Goal: Task Accomplishment & Management: Complete application form

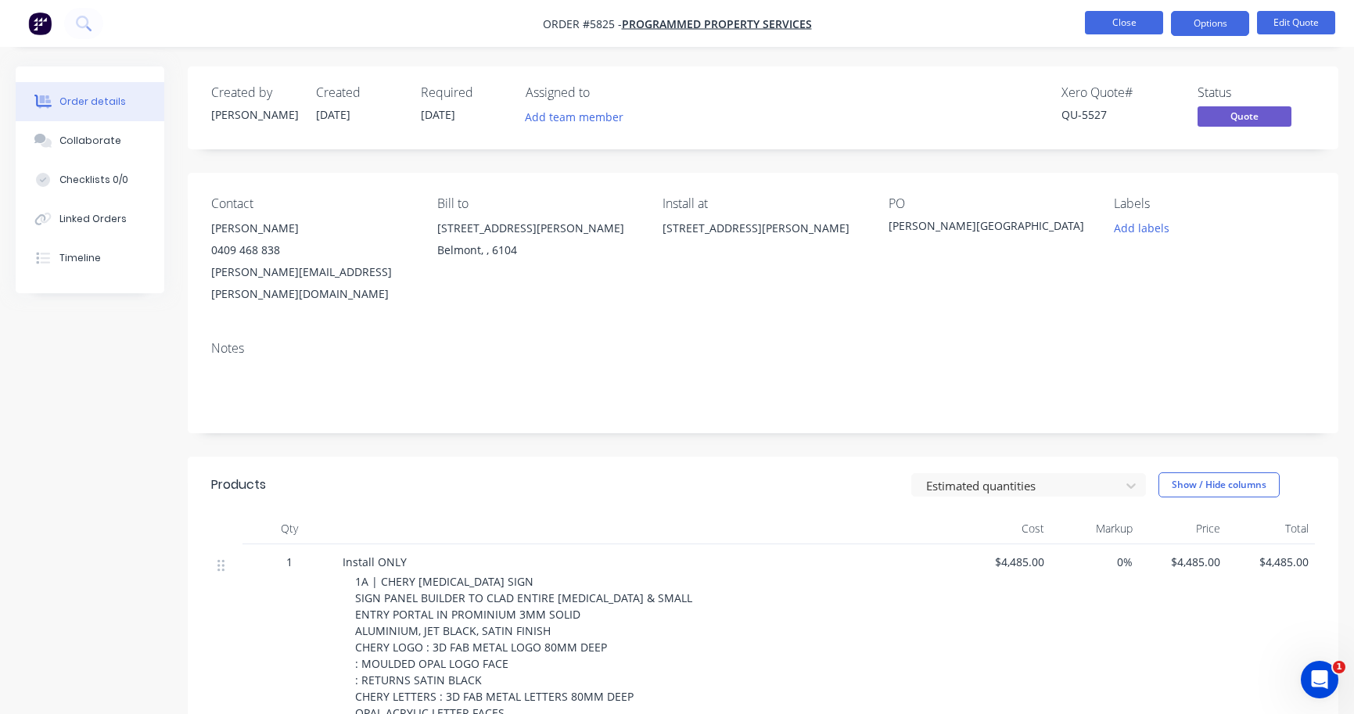
click at [1132, 26] on button "Close" at bounding box center [1124, 22] width 78 height 23
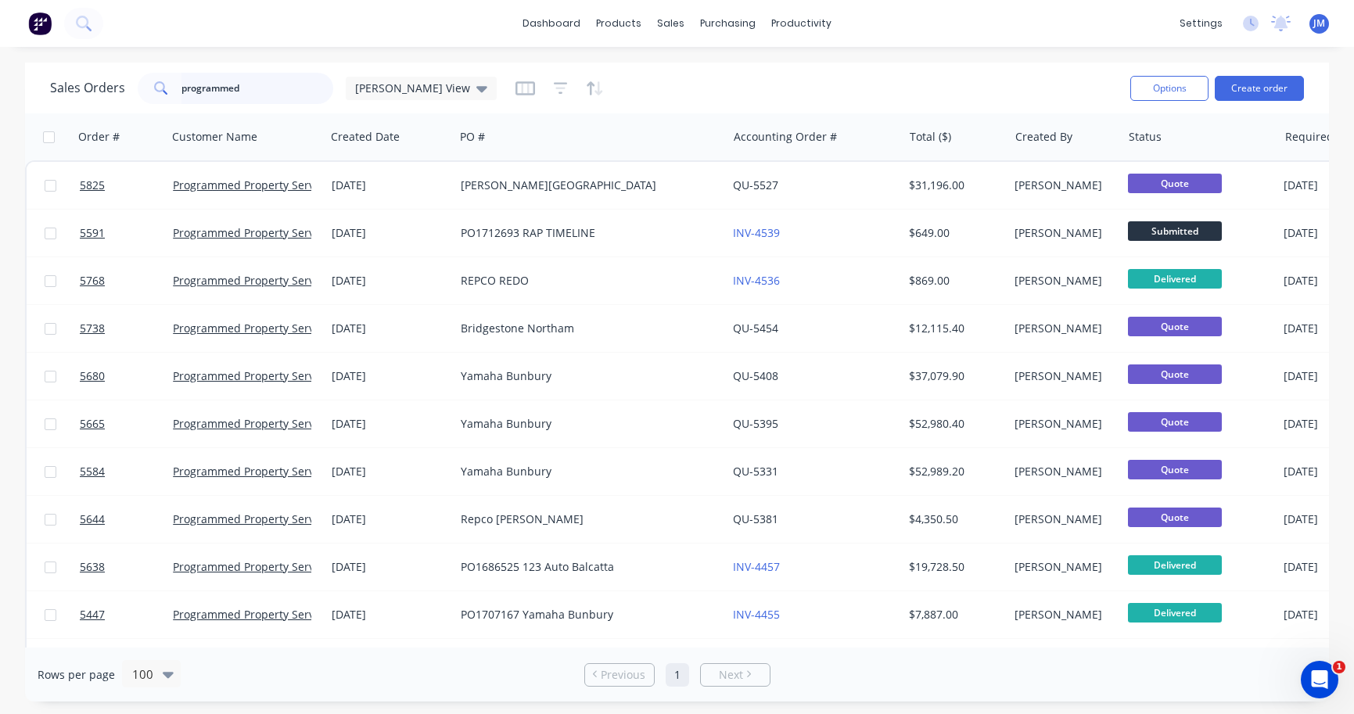
click at [271, 98] on input "programmed" at bounding box center [257, 88] width 153 height 31
type input "Racing"
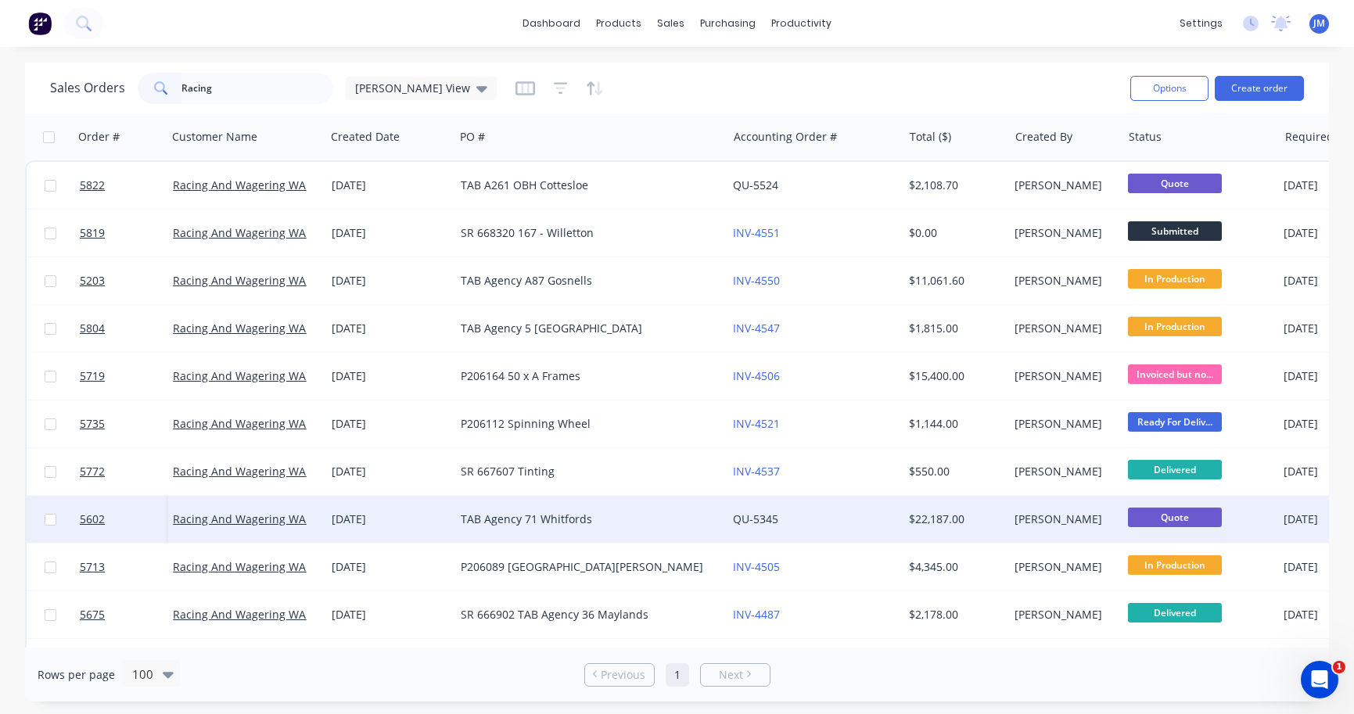
click at [569, 512] on div "TAB Agency 71 Whitfords" at bounding box center [584, 520] width 247 height 16
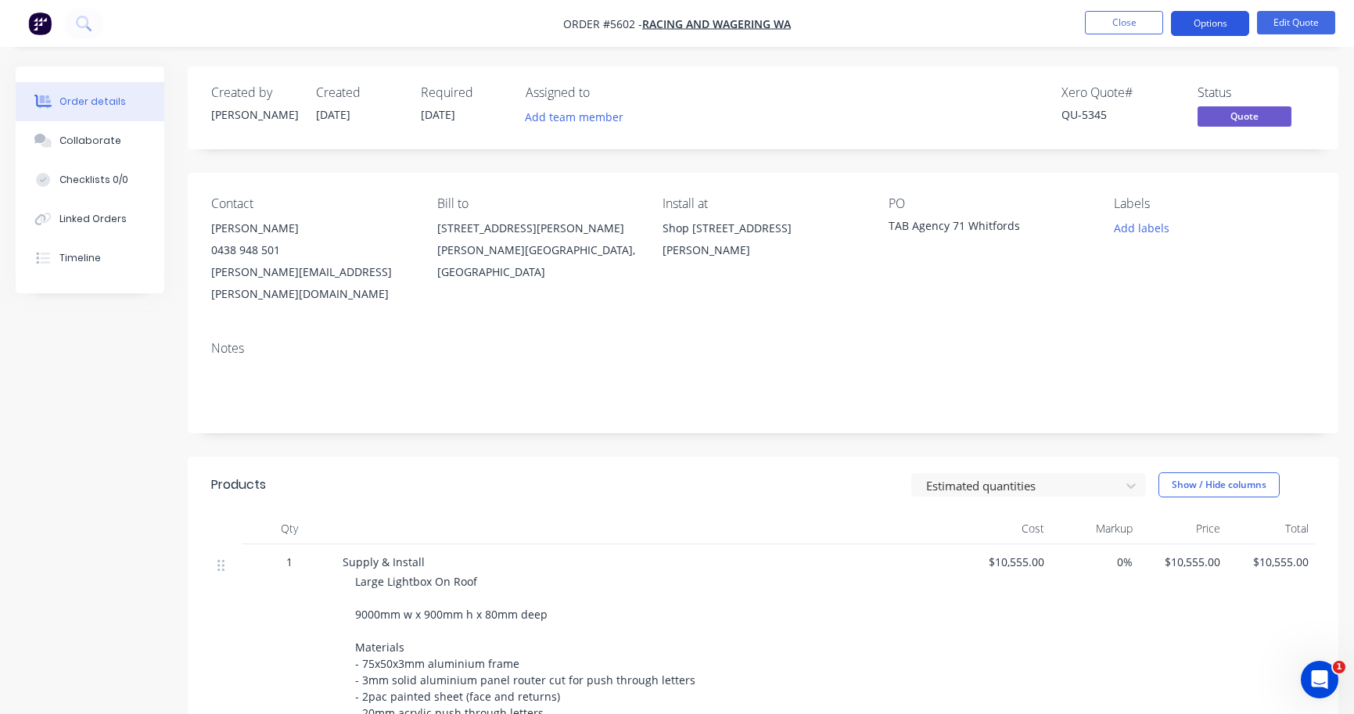
click at [1213, 27] on button "Options" at bounding box center [1210, 23] width 78 height 25
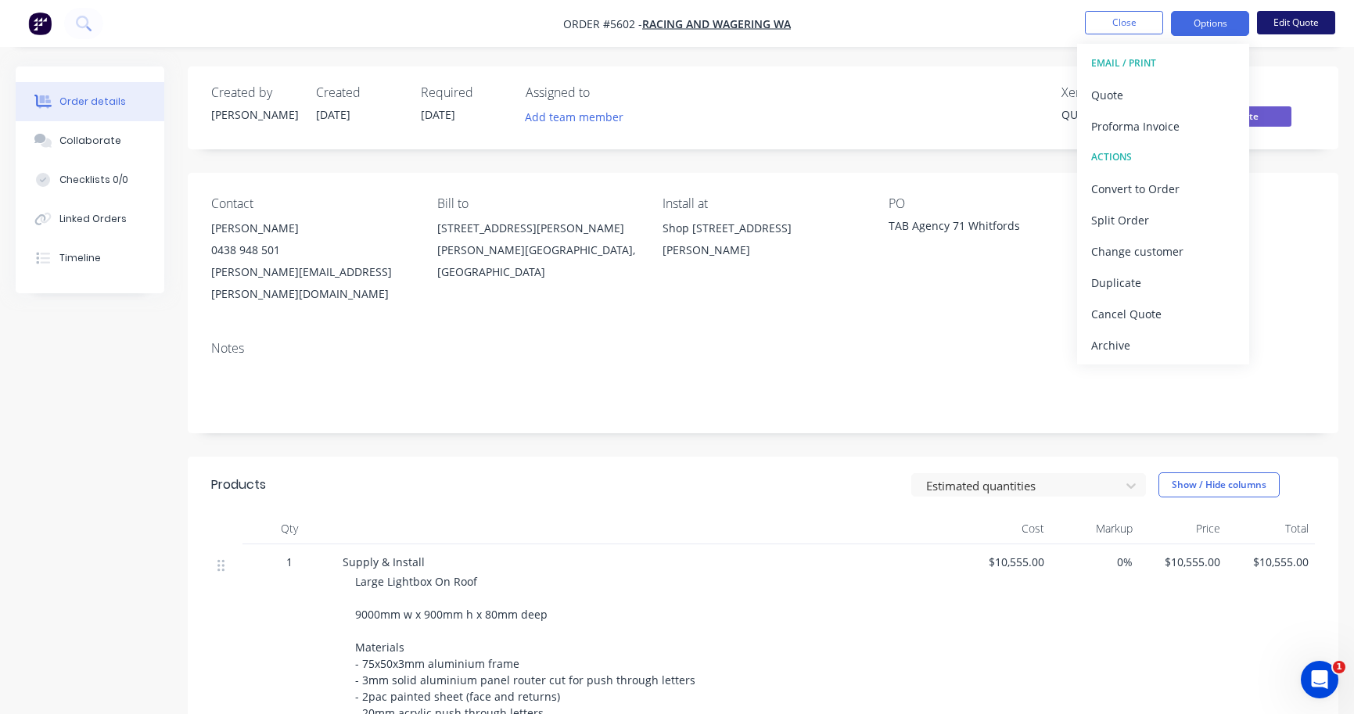
click at [1298, 20] on button "Edit Quote" at bounding box center [1296, 22] width 78 height 23
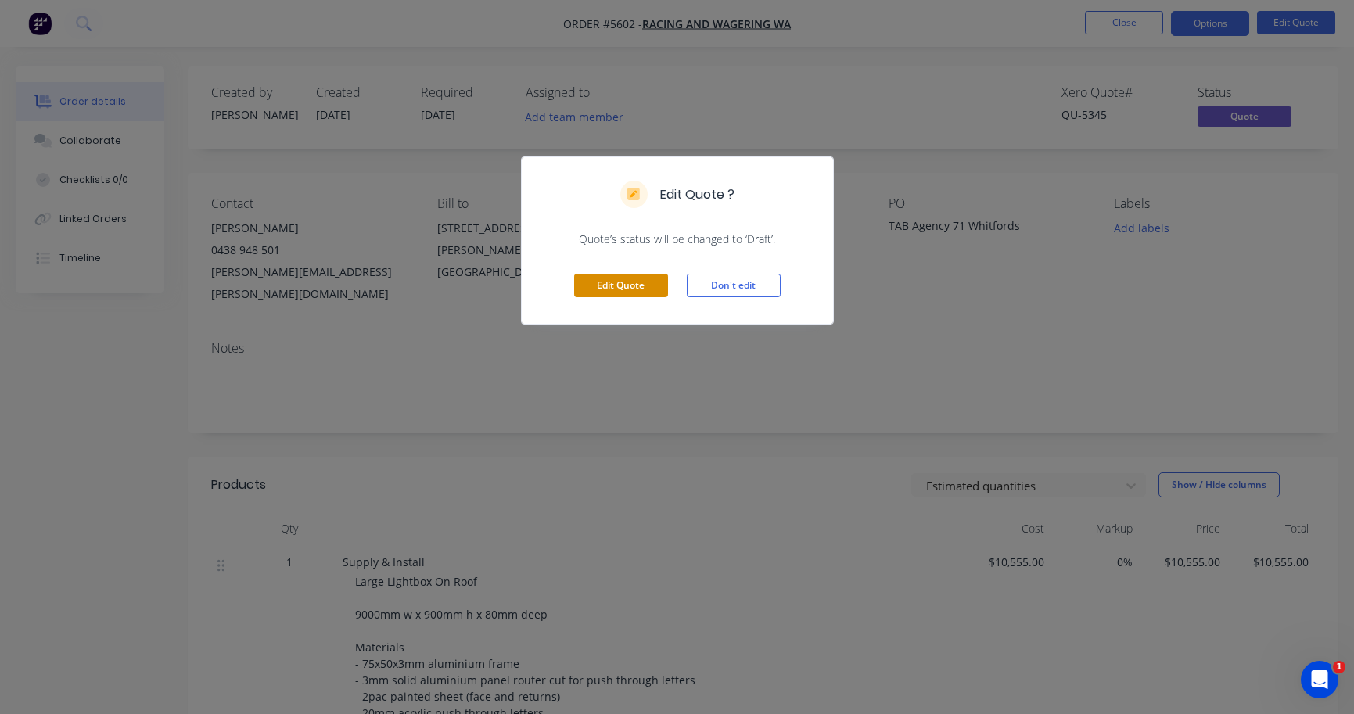
click at [634, 289] on button "Edit Quote" at bounding box center [621, 285] width 94 height 23
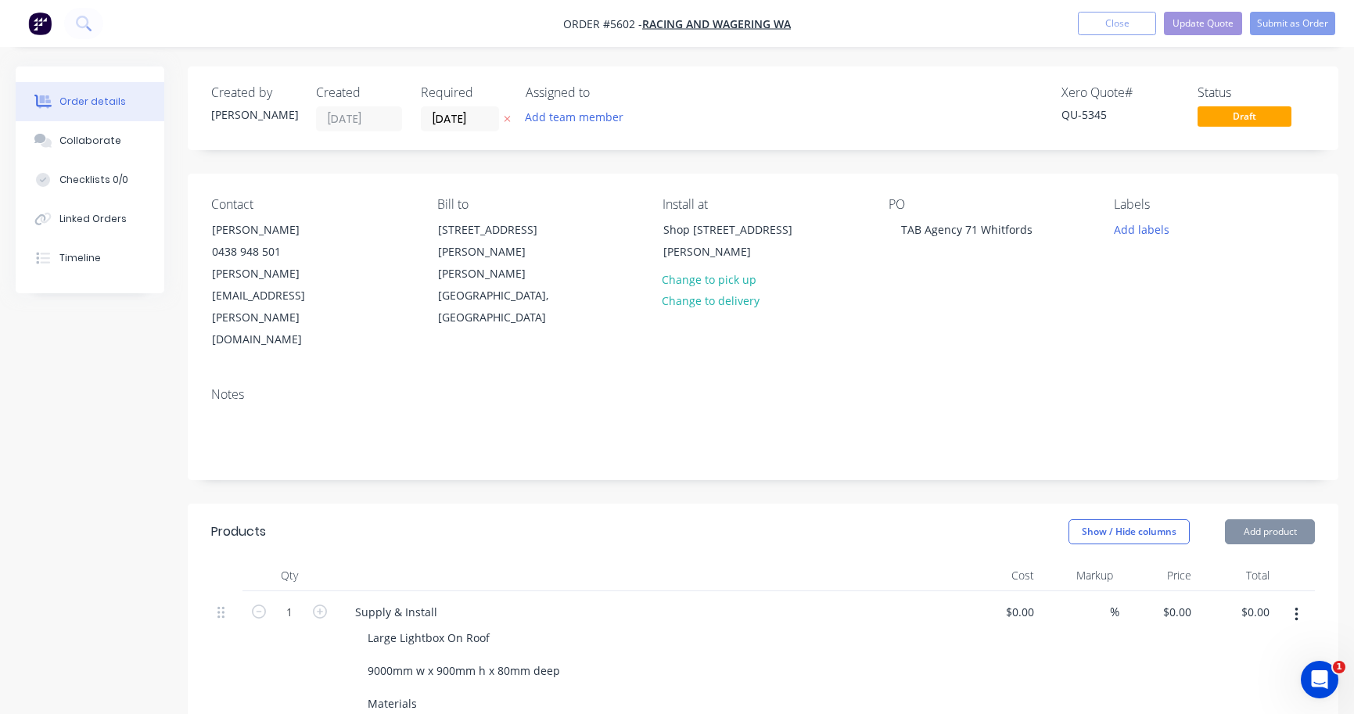
type input "$10,555.00"
type input "$3,650.00"
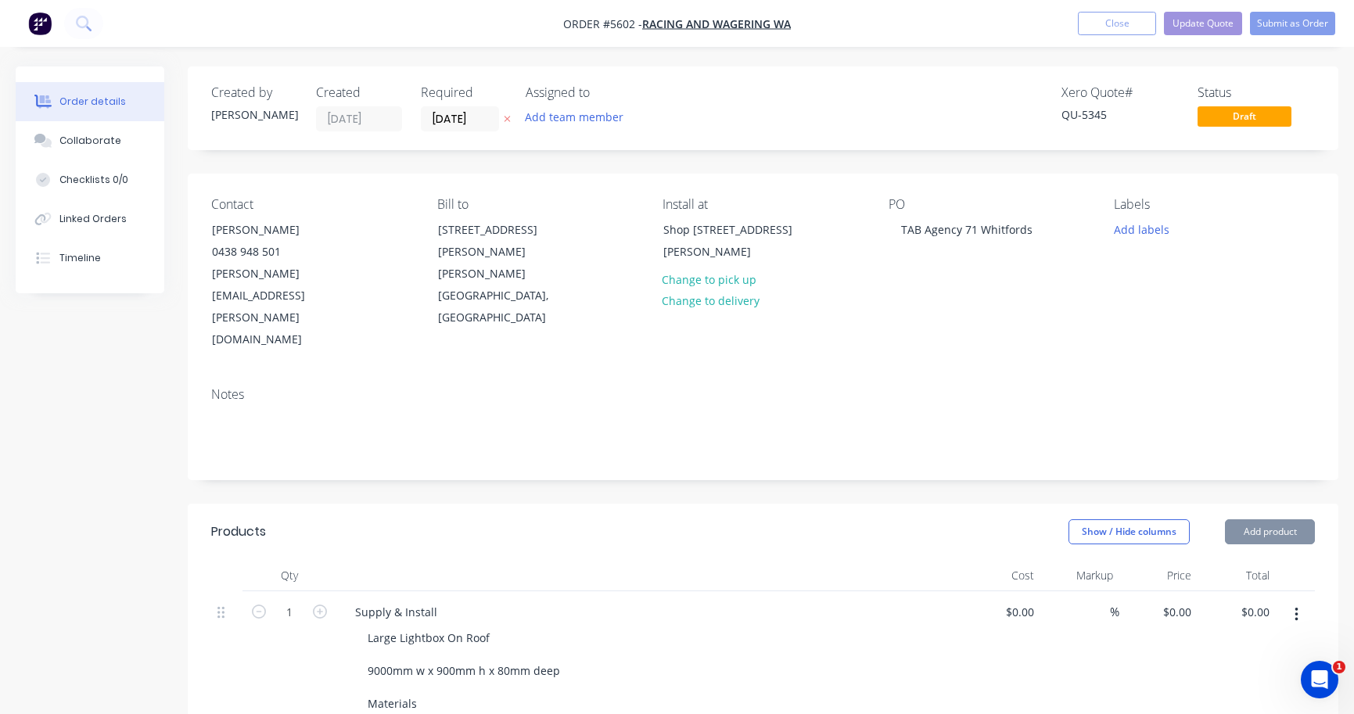
type input "$3,650.00"
type input "$3,215.00"
type input "$650.00"
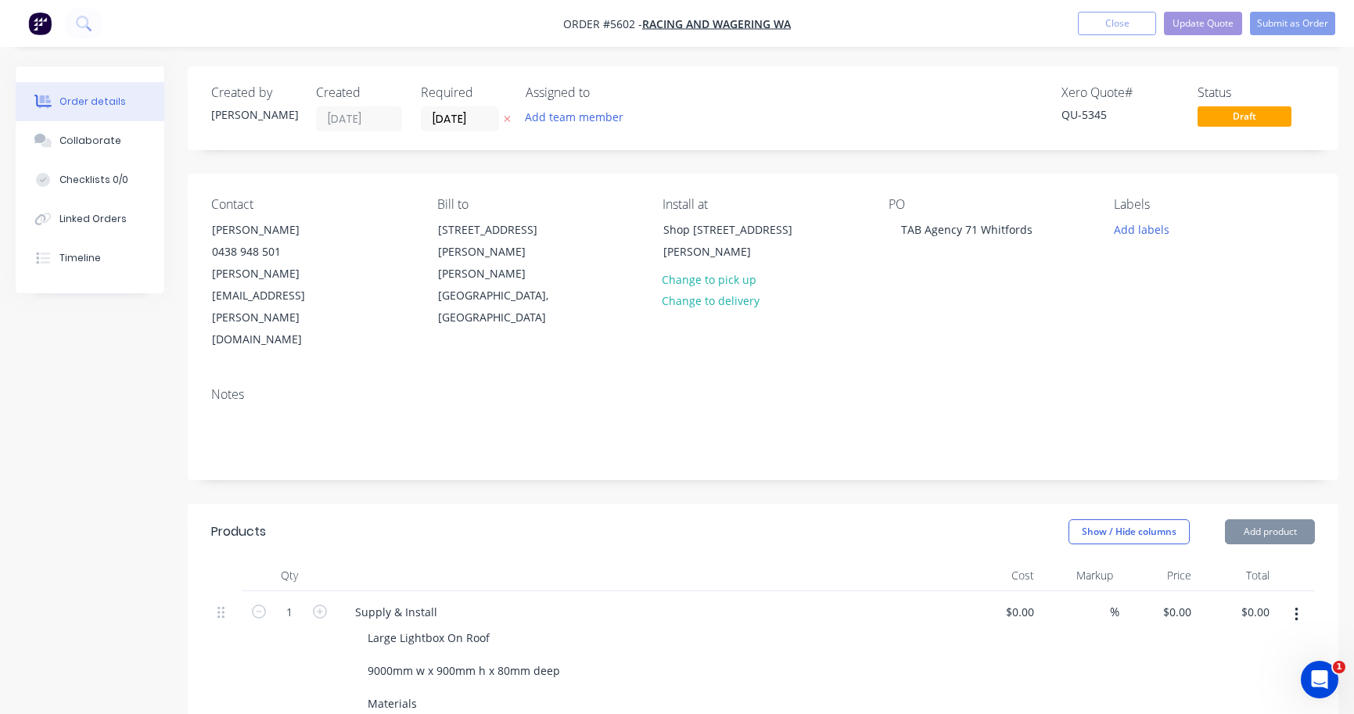
type input "$650.00"
type input "$750.00"
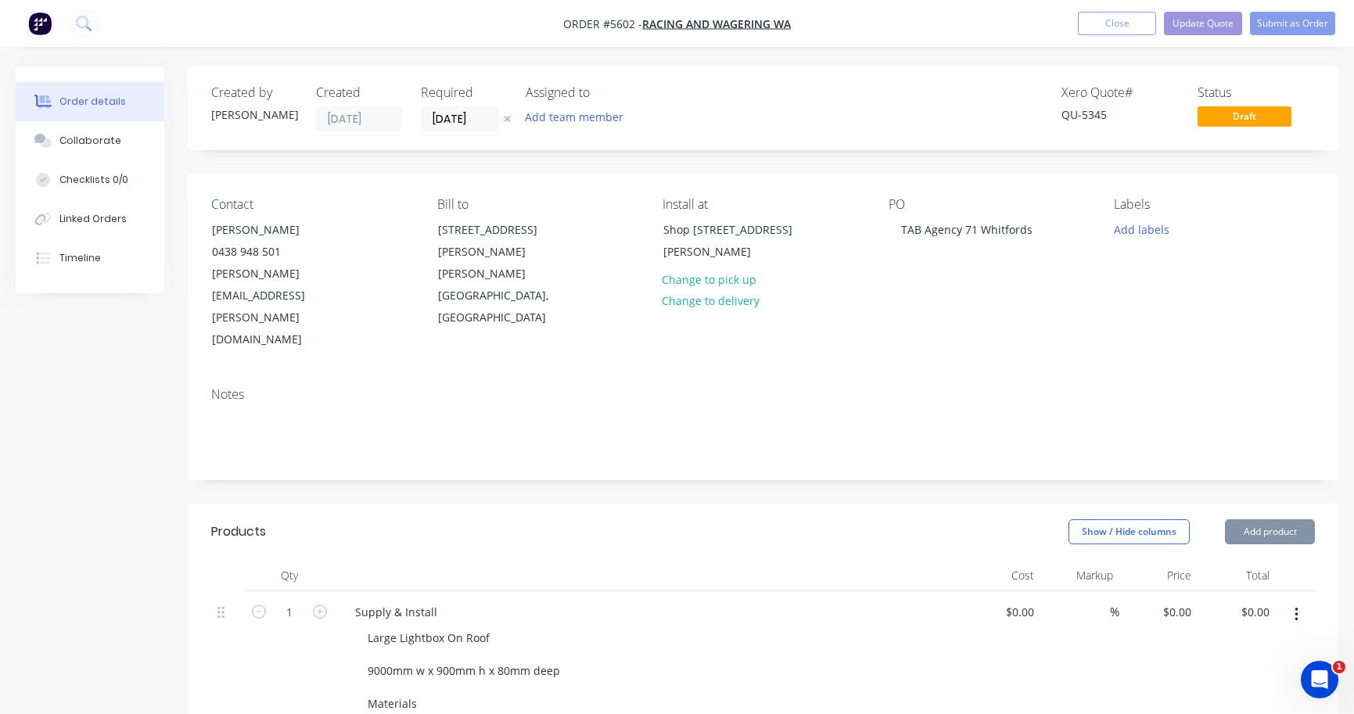
type input "$1,350.00"
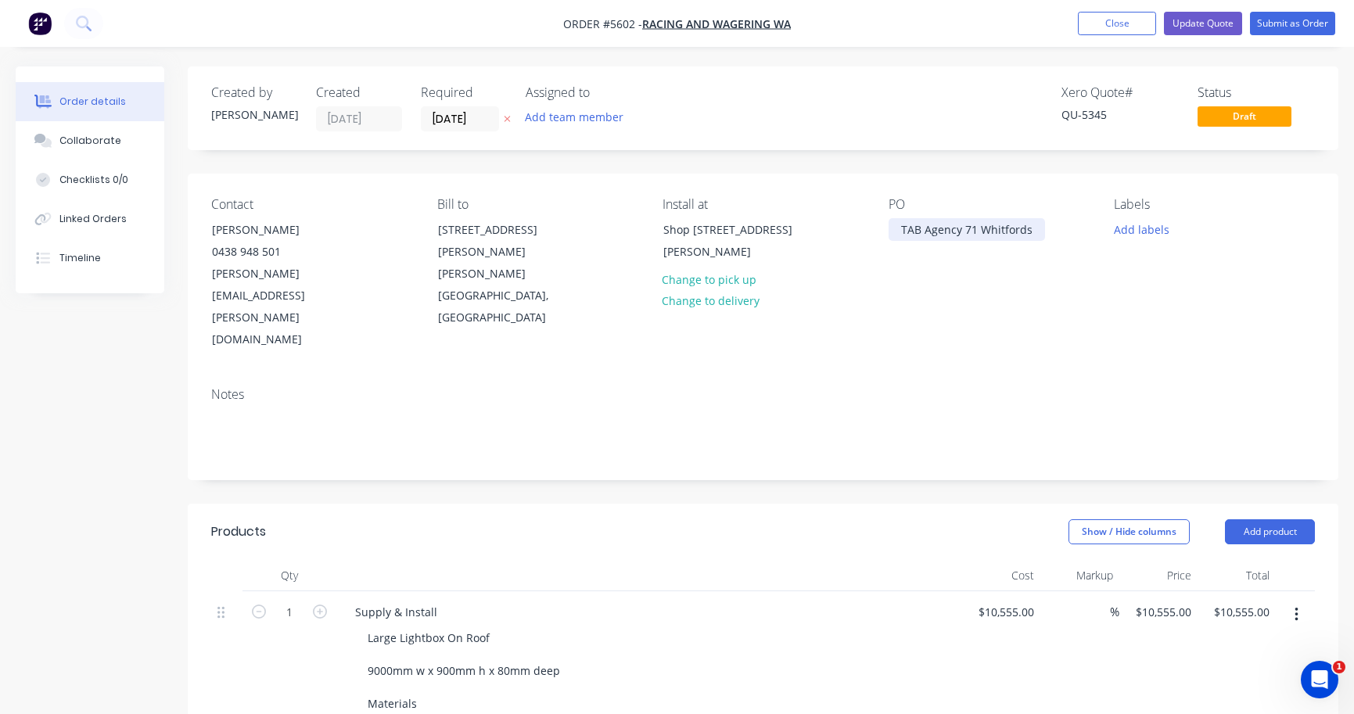
click at [892, 228] on div "TAB Agency 71 Whitfords" at bounding box center [967, 229] width 156 height 23
paste div
click at [905, 224] on div "P206238 TAB Agency 71 Whitfords" at bounding box center [987, 237] width 196 height 39
click at [466, 125] on input "[DATE]" at bounding box center [460, 118] width 77 height 23
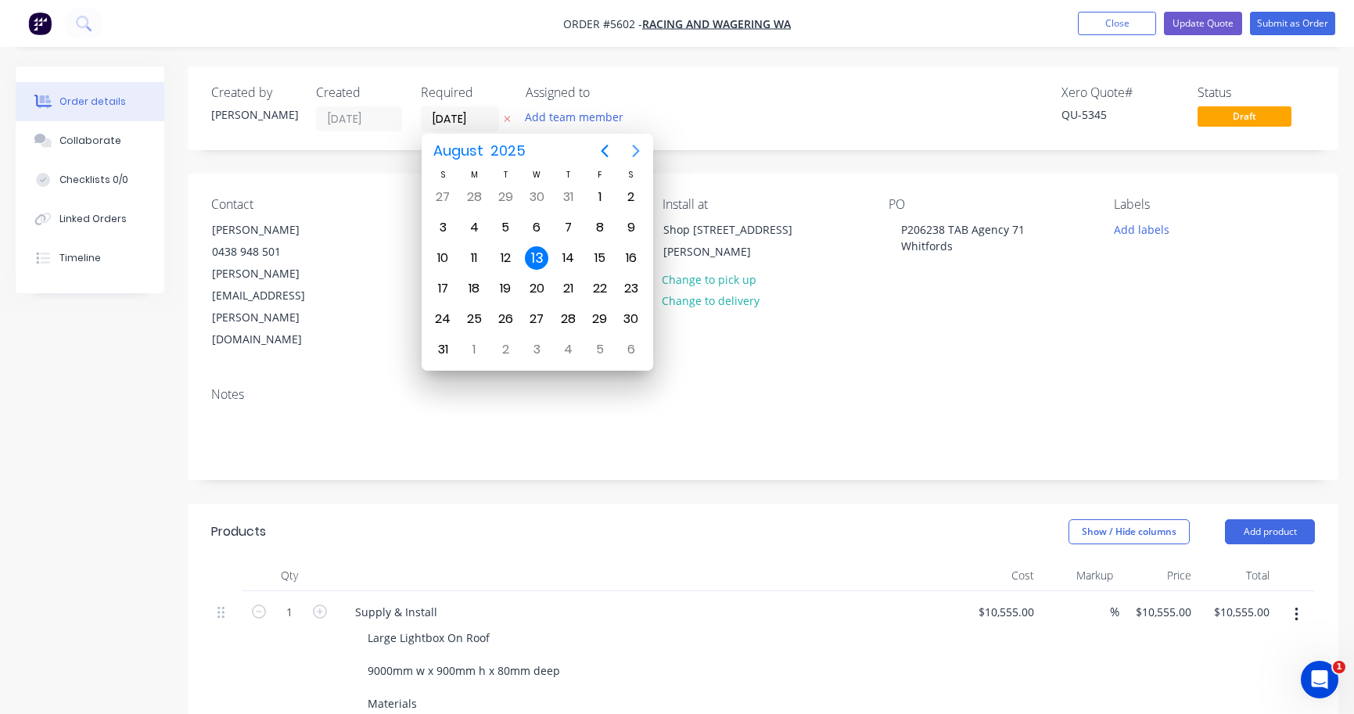
click at [636, 151] on icon "Next page" at bounding box center [635, 151] width 19 height 19
click at [634, 153] on icon "Next page" at bounding box center [635, 151] width 19 height 19
click at [594, 287] on div "21" at bounding box center [599, 288] width 23 height 23
type input "[DATE]"
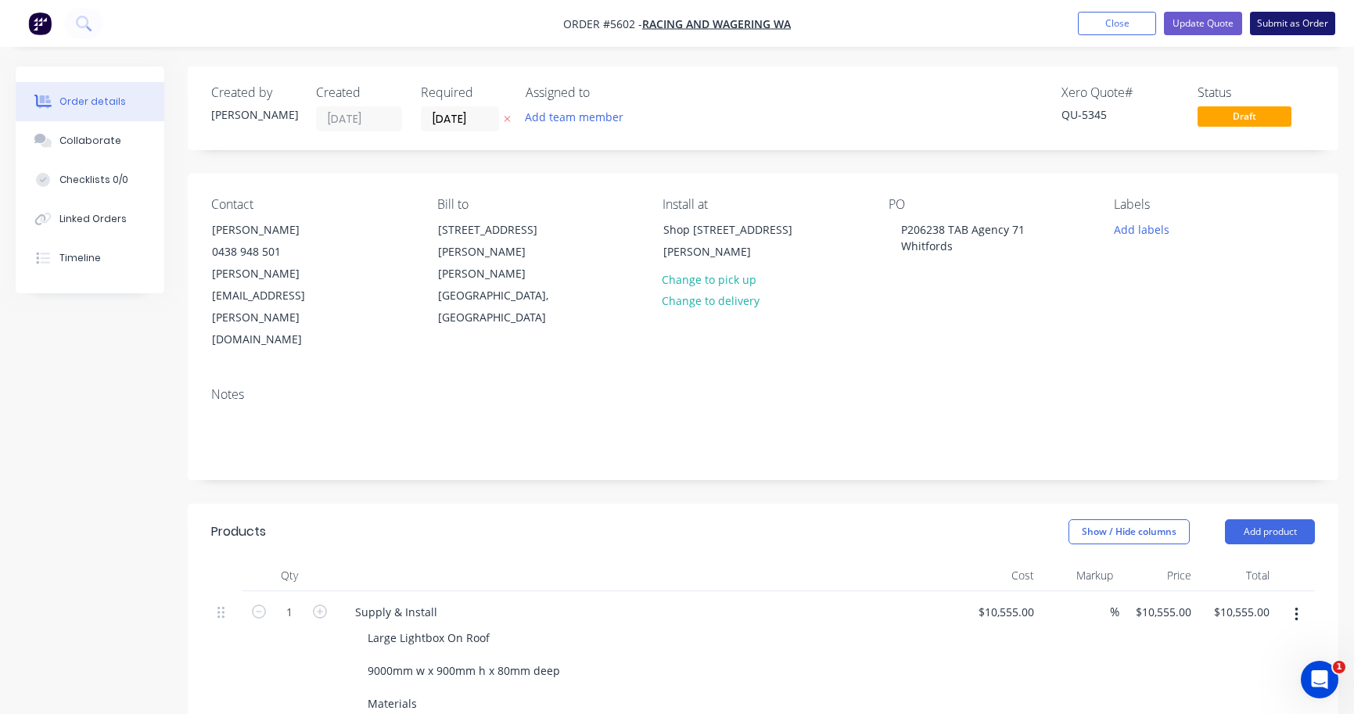
click at [1280, 25] on button "Submit as Order" at bounding box center [1292, 23] width 85 height 23
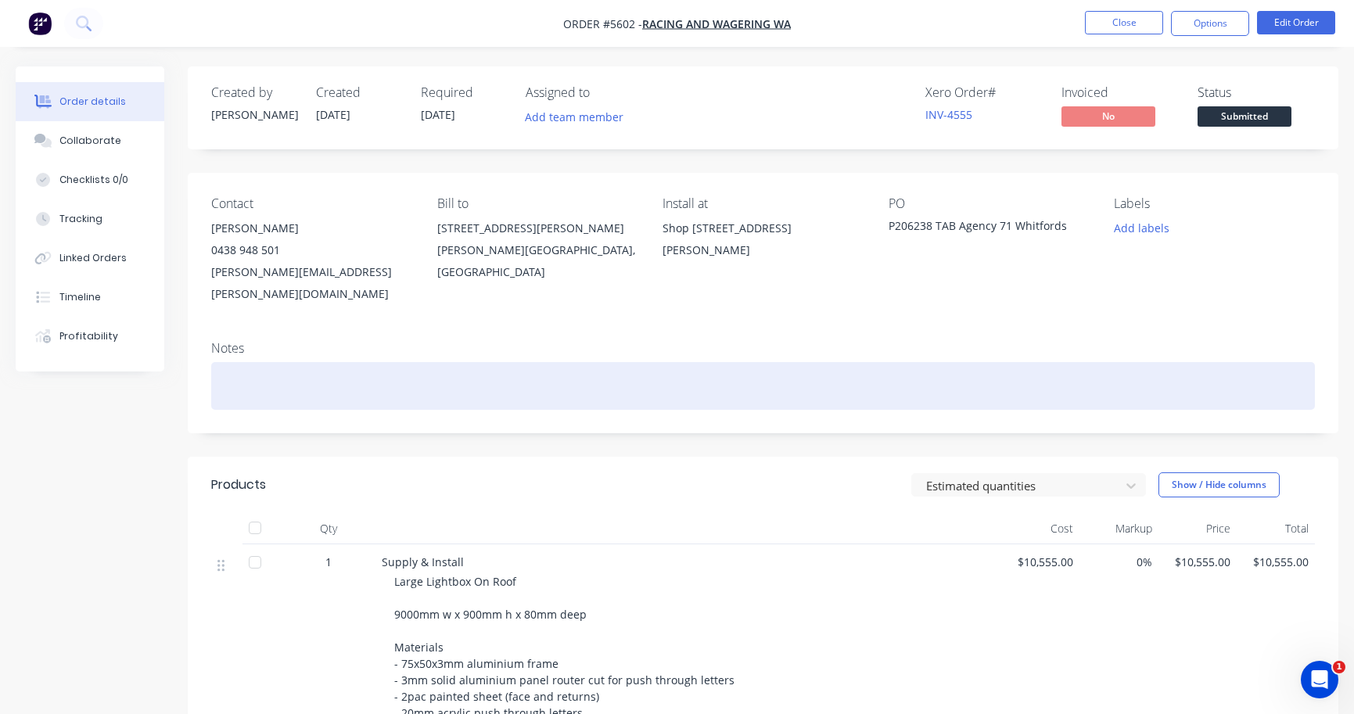
click at [382, 370] on div at bounding box center [763, 386] width 1104 height 48
paste div
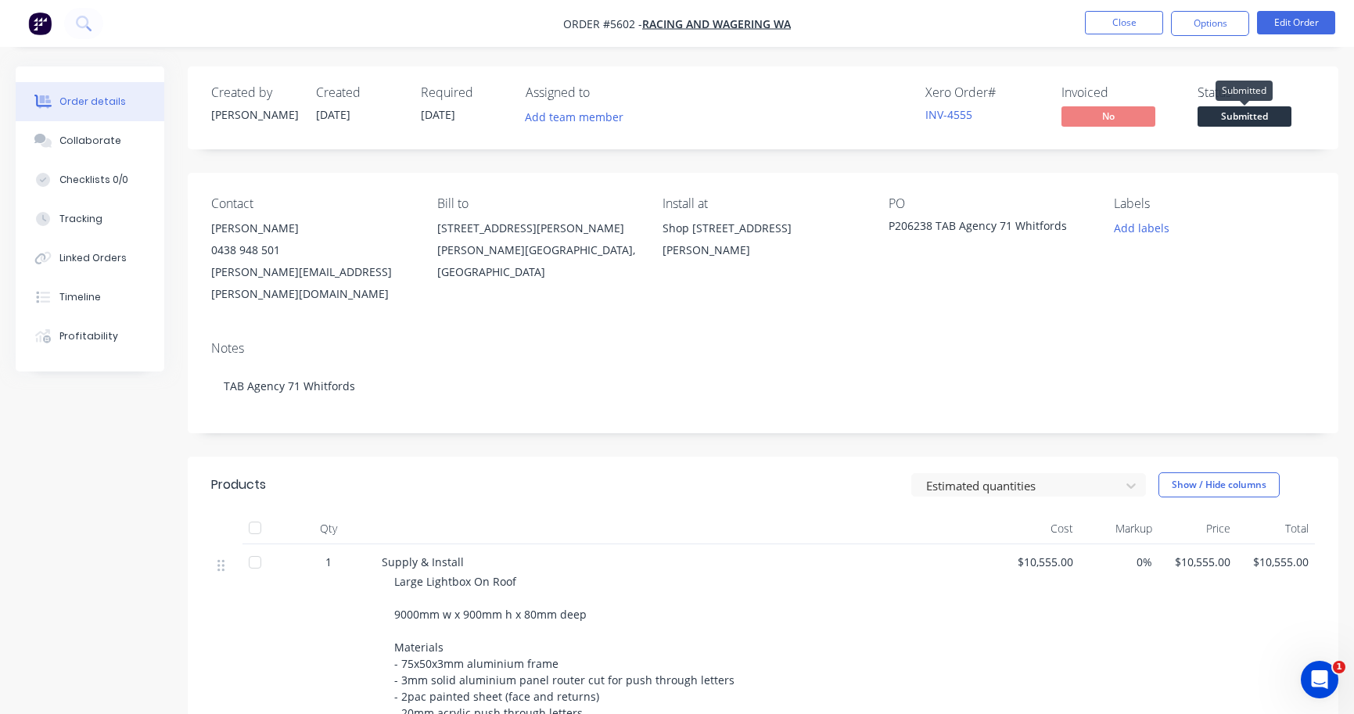
click at [1265, 113] on span "Submitted" at bounding box center [1244, 116] width 94 height 20
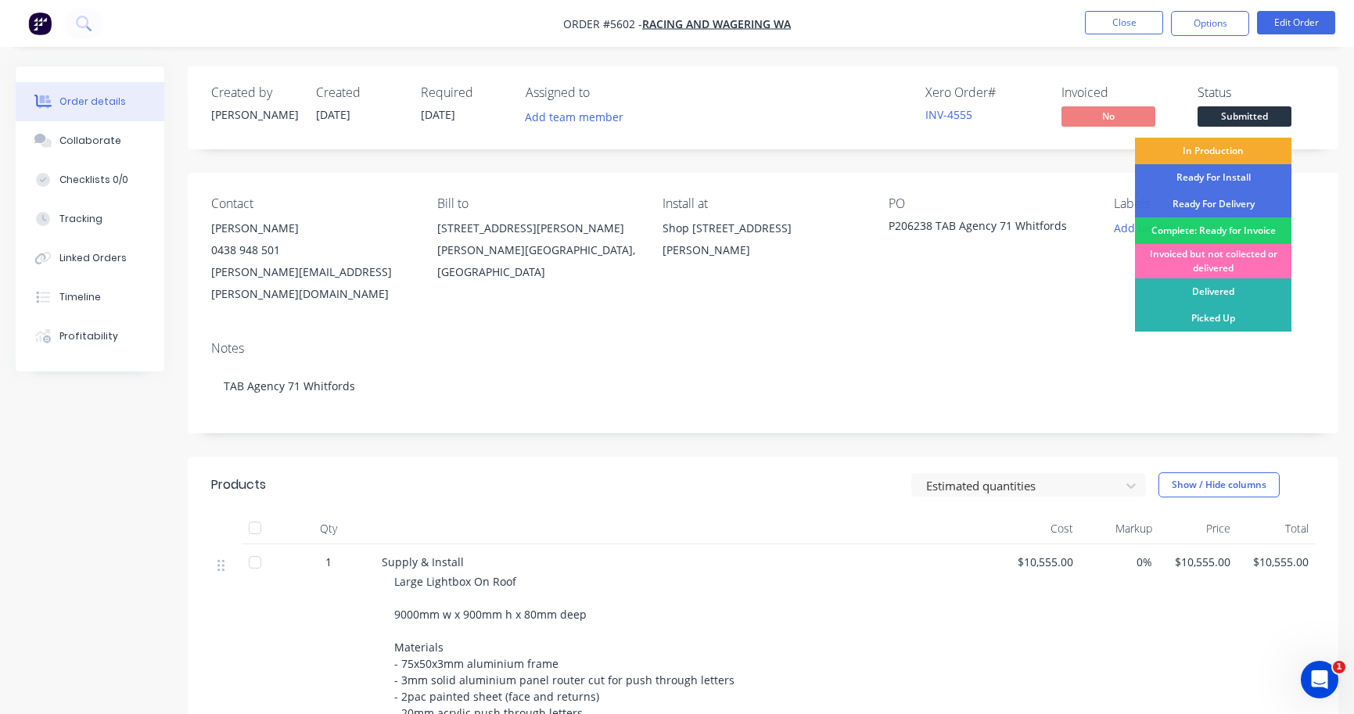
click at [1252, 149] on div "In Production" at bounding box center [1213, 151] width 156 height 27
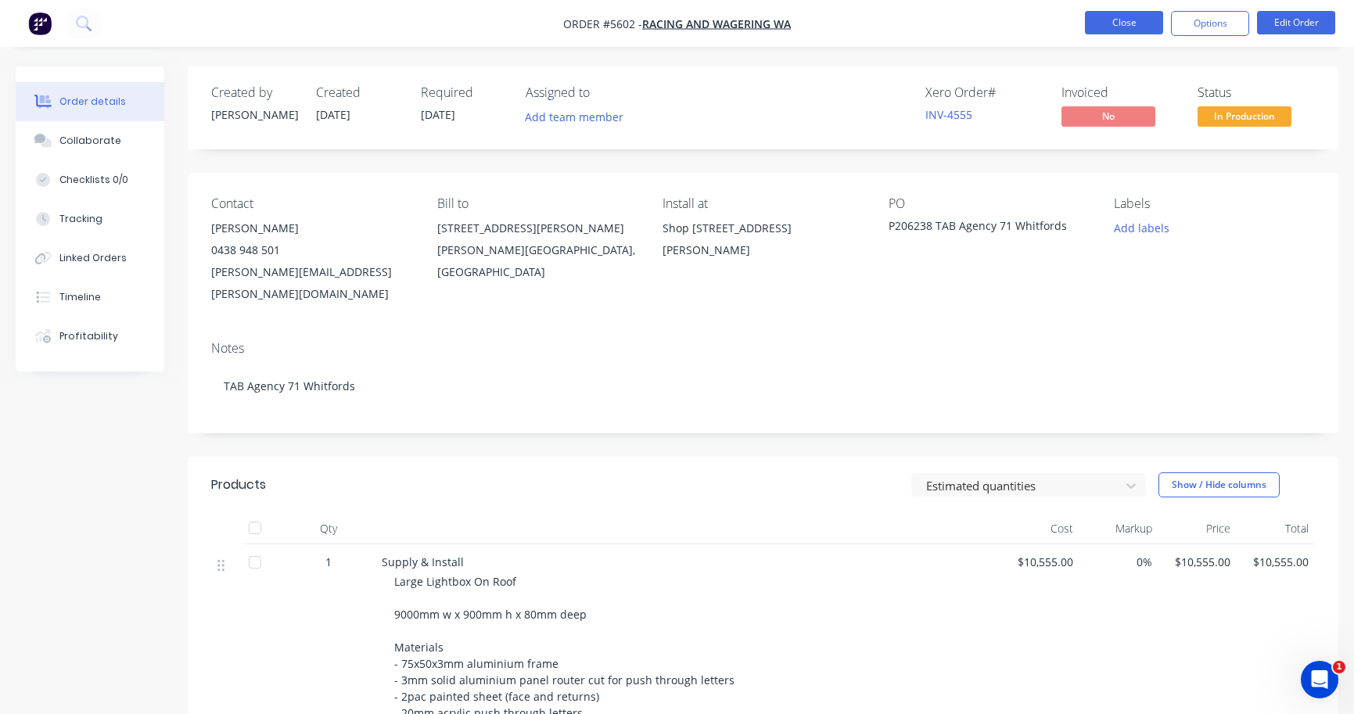
click at [1115, 30] on button "Close" at bounding box center [1124, 22] width 78 height 23
